Goal: Task Accomplishment & Management: Manage account settings

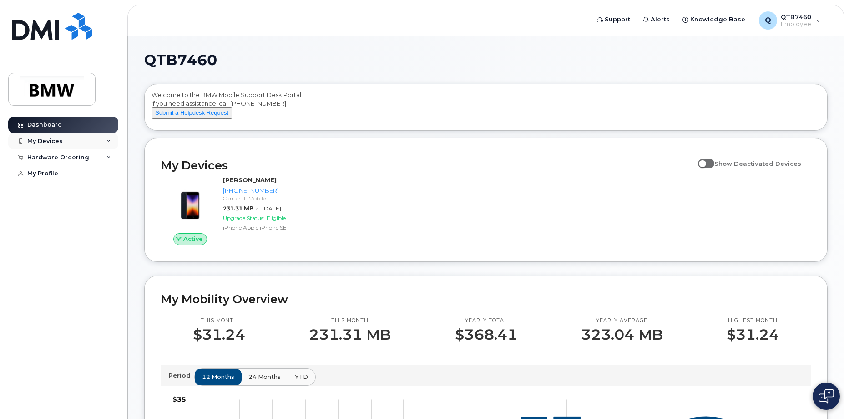
click at [110, 140] on icon at bounding box center [108, 141] width 5 height 5
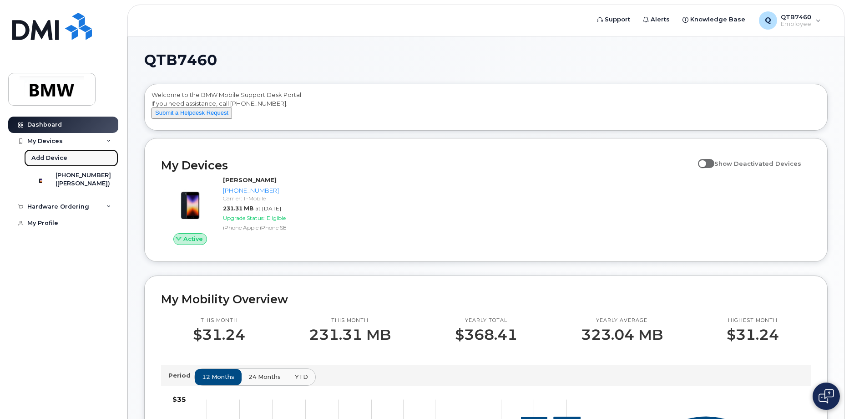
click at [55, 156] on div "Add Device" at bounding box center [49, 158] width 36 height 8
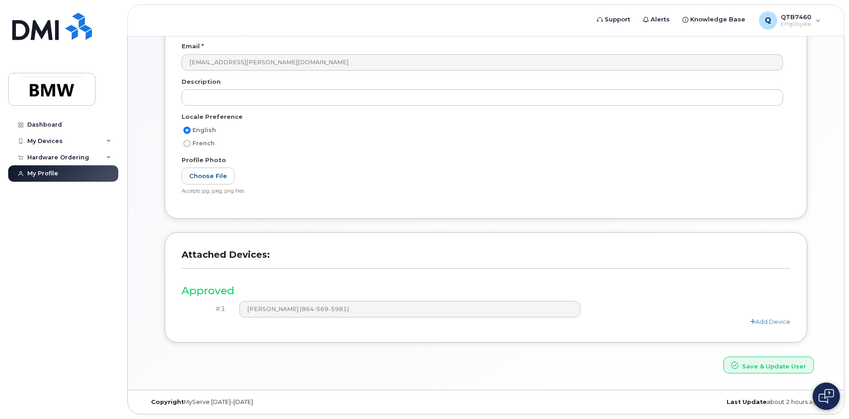
scroll to position [10, 0]
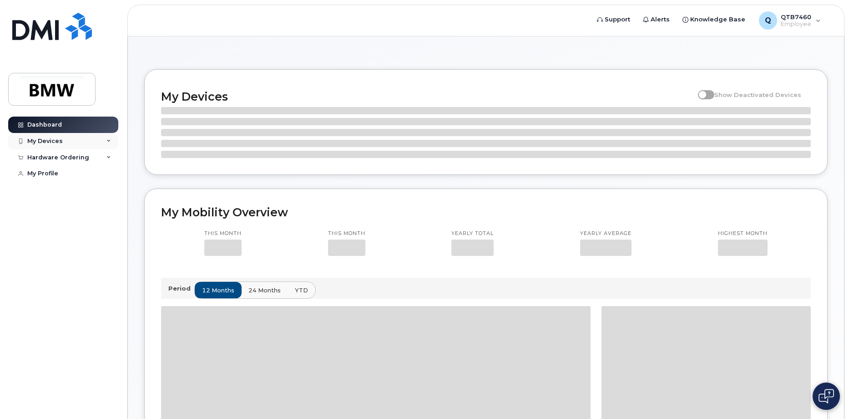
click at [108, 140] on icon at bounding box center [108, 141] width 5 height 5
